Goal: Complete application form

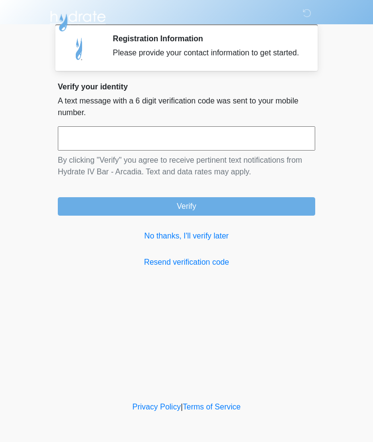
scroll to position [40, 33]
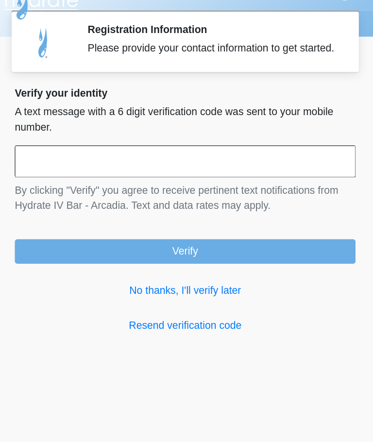
click at [226, 130] on input "text" at bounding box center [186, 138] width 257 height 24
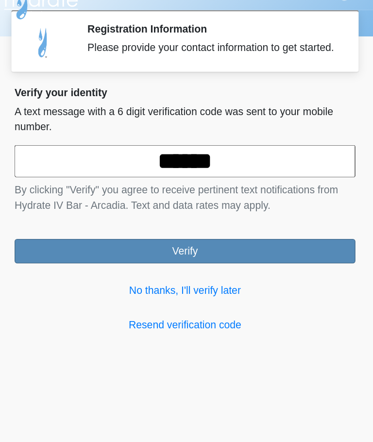
type input "******"
click at [207, 198] on button "Verify" at bounding box center [186, 206] width 257 height 18
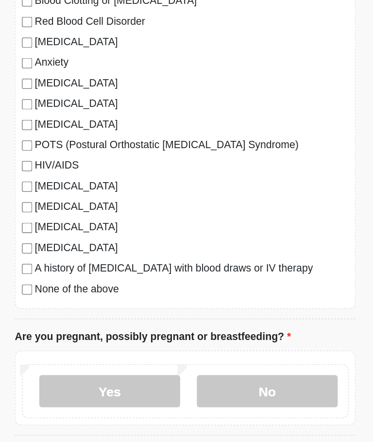
scroll to position [113, 0]
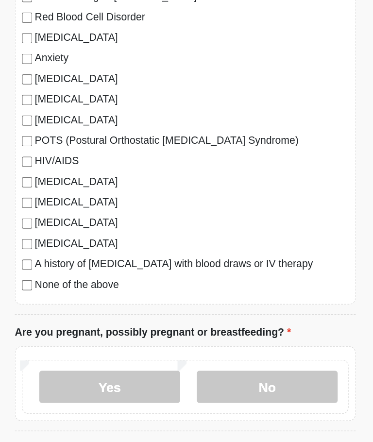
click at [58, 217] on div "[MEDICAL_DATA] Heart Disease Heart Attack Stroke Blood Clotting or [MEDICAL_DAT…" at bounding box center [186, 160] width 257 height 306
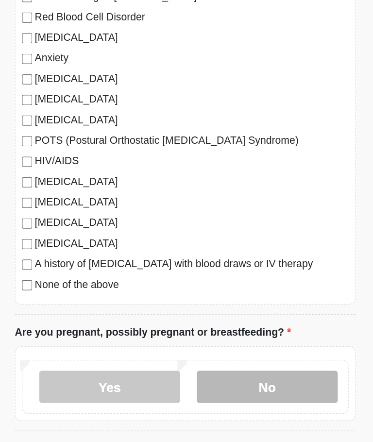
click at [221, 363] on label "No" at bounding box center [248, 375] width 106 height 24
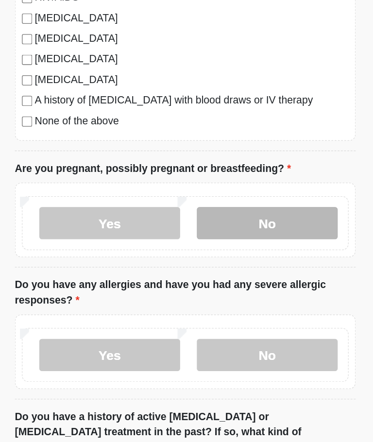
scroll to position [243, 0]
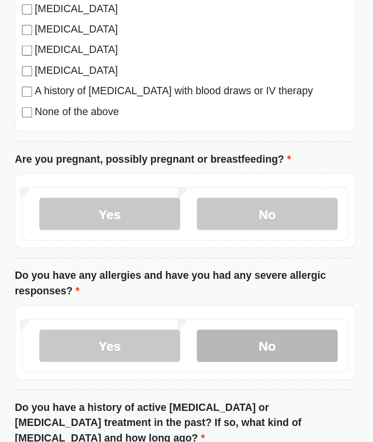
click at [230, 331] on label "No" at bounding box center [248, 343] width 106 height 24
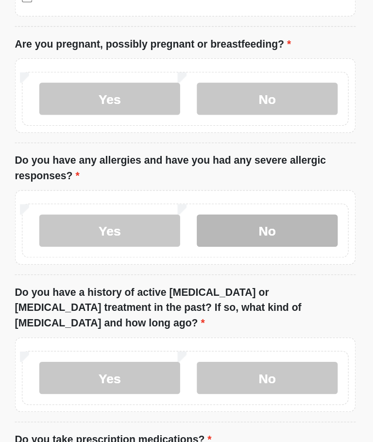
scroll to position [332, 0]
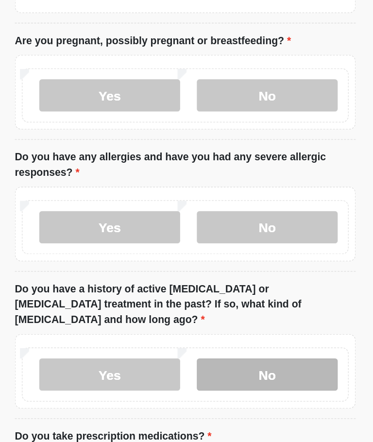
click at [226, 353] on label "No" at bounding box center [248, 365] width 106 height 24
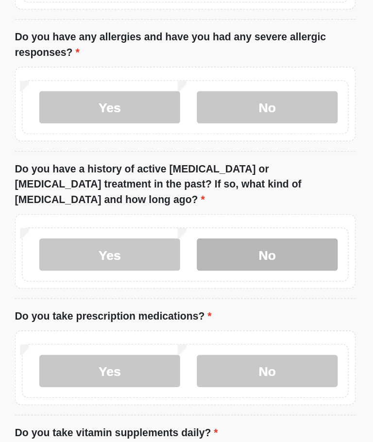
scroll to position [424, 0]
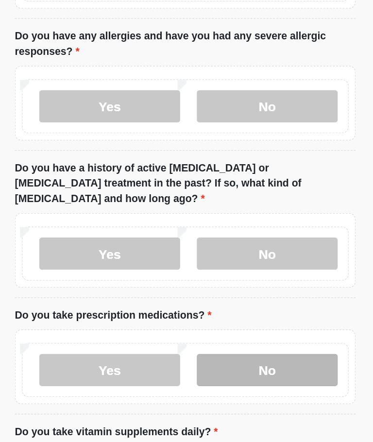
click at [225, 350] on label "No" at bounding box center [248, 362] width 106 height 24
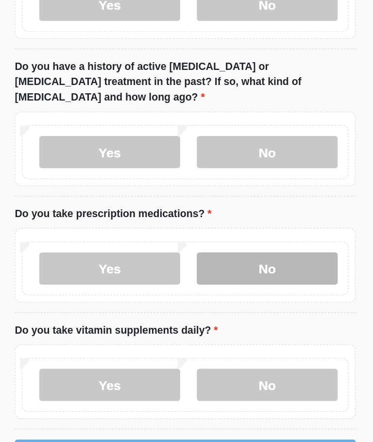
scroll to position [501, 0]
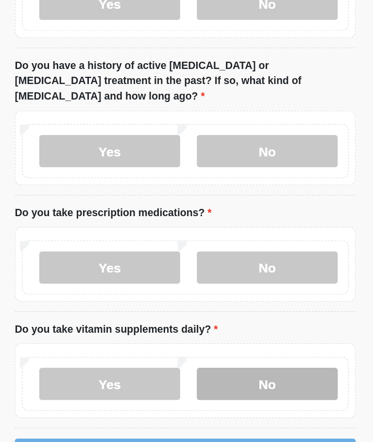
click at [226, 361] on label "No" at bounding box center [248, 373] width 106 height 24
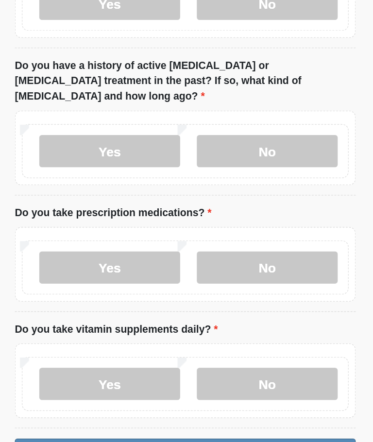
click at [186, 414] on button "Continue" at bounding box center [186, 423] width 257 height 18
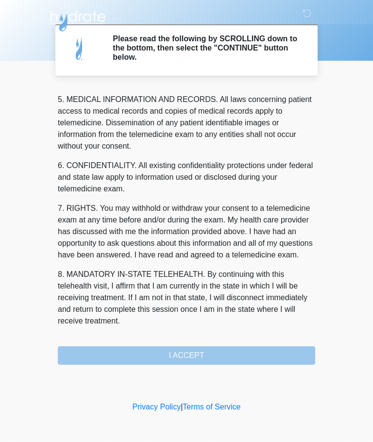
scroll to position [315, 0]
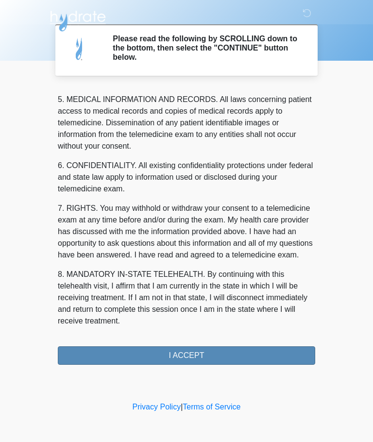
click at [219, 352] on button "I ACCEPT" at bounding box center [186, 355] width 257 height 18
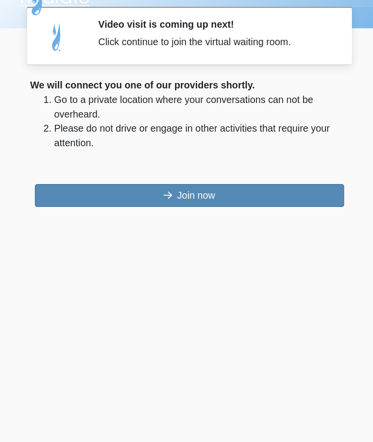
click at [202, 167] on button "Join now" at bounding box center [186, 176] width 249 height 18
